Goal: Information Seeking & Learning: Check status

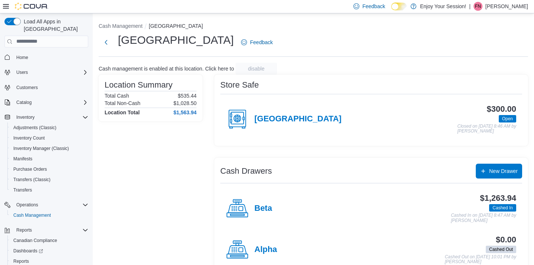
click at [174, 143] on div "Location Summary Total Cash $535.44 Total Non-Cash $1,028.50 Location Total $1,…" at bounding box center [151, 176] width 104 height 202
click at [24, 258] on span "Reports" at bounding box center [21, 261] width 16 height 6
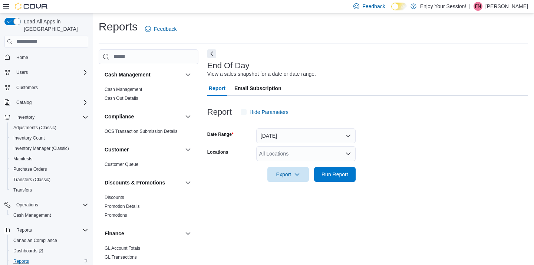
scroll to position [3, 0]
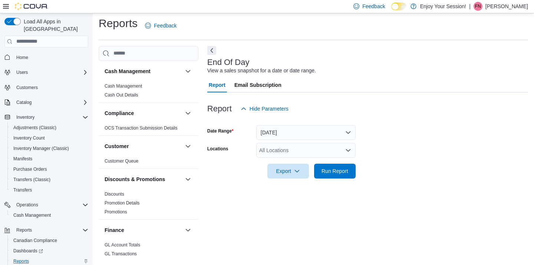
click at [306, 148] on div "All Locations" at bounding box center [305, 150] width 99 height 15
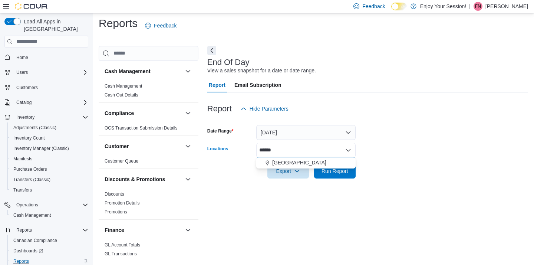
type input "******"
click at [302, 163] on span "[GEOGRAPHIC_DATA]" at bounding box center [299, 162] width 54 height 7
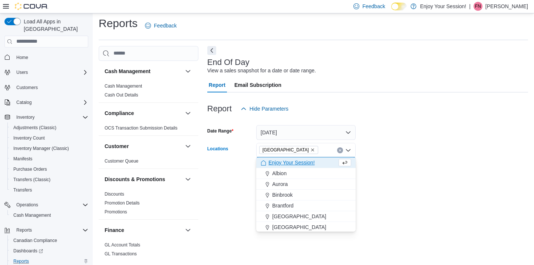
click at [399, 179] on div at bounding box center [367, 183] width 321 height 9
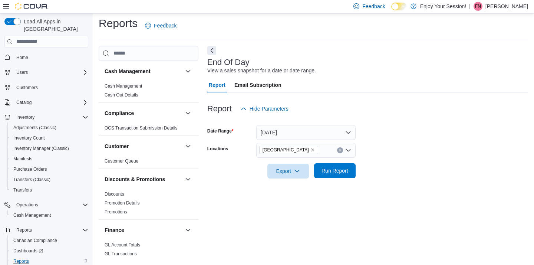
click at [336, 170] on span "Run Report" at bounding box center [335, 170] width 27 height 7
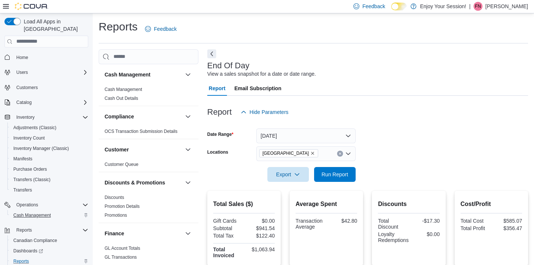
click at [29, 212] on span "Cash Management" at bounding box center [31, 215] width 37 height 6
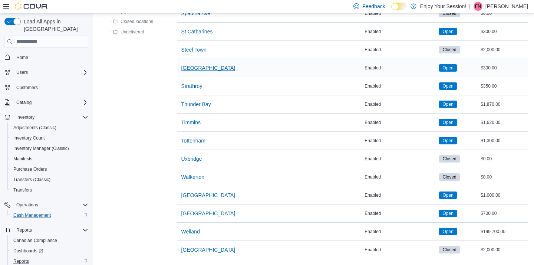
scroll to position [893, 0]
click at [207, 69] on span "[GEOGRAPHIC_DATA]" at bounding box center [208, 68] width 54 height 7
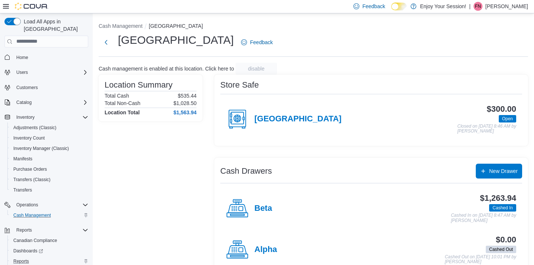
click at [174, 154] on div "Location Summary Total Cash $535.44 Total Non-Cash $1,028.50 Location Total $1,…" at bounding box center [151, 176] width 104 height 202
